Goal: Task Accomplishment & Management: Use online tool/utility

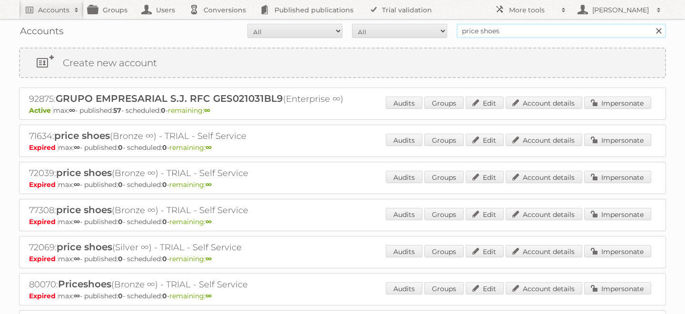
click at [493, 27] on input "price shoes" at bounding box center [561, 31] width 209 height 14
type input "Ravensburger"
click at [651, 24] on input "Search" at bounding box center [658, 31] width 14 height 14
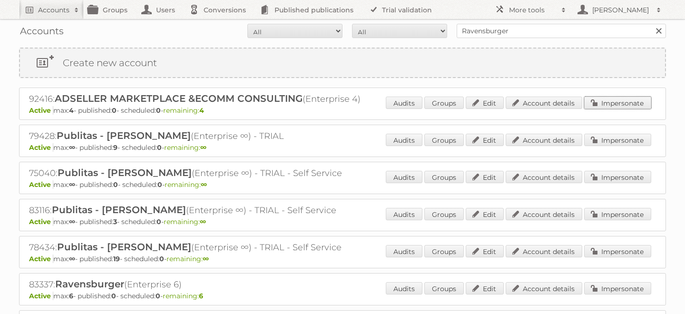
click at [629, 104] on link "Impersonate" at bounding box center [617, 103] width 67 height 12
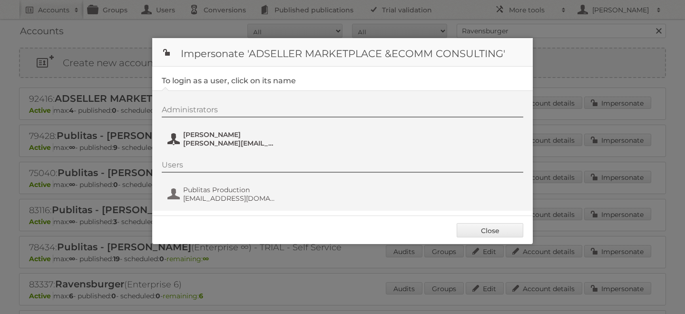
click at [213, 142] on span "[PERSON_NAME][EMAIL_ADDRESS][PERSON_NAME][DOMAIN_NAME]" at bounding box center [229, 143] width 92 height 9
